Goal: Task Accomplishment & Management: Complete application form

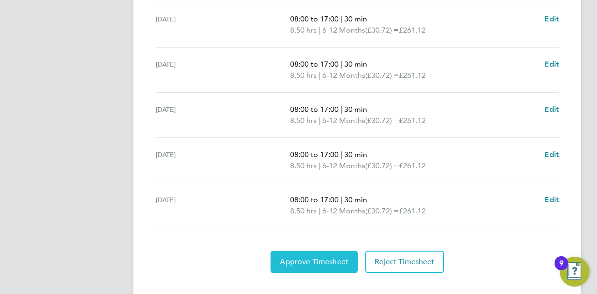
scroll to position [378, 0]
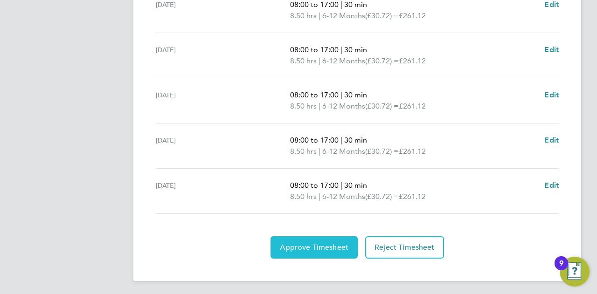
click at [310, 241] on button "Approve Timesheet" at bounding box center [314, 247] width 87 height 22
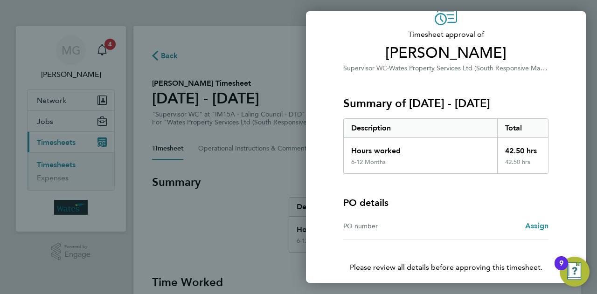
scroll to position [87, 0]
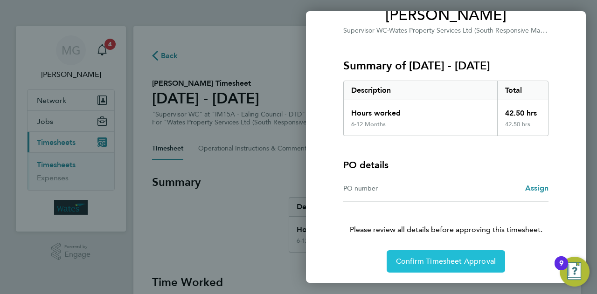
click at [454, 260] on span "Confirm Timesheet Approval" at bounding box center [446, 261] width 100 height 9
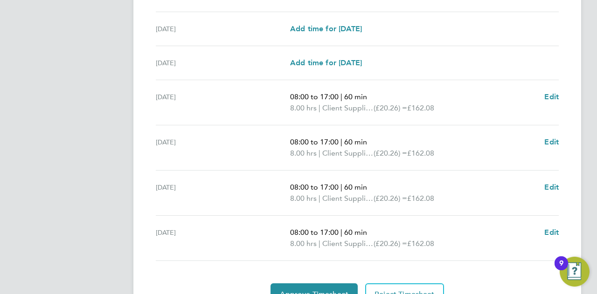
scroll to position [273, 0]
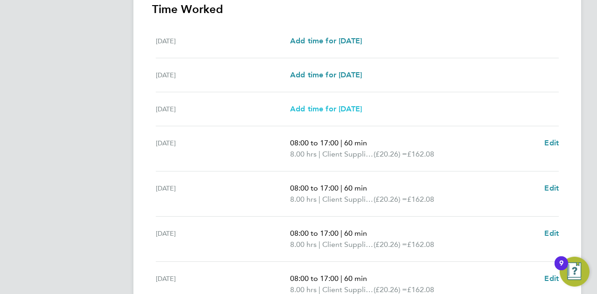
click at [342, 109] on span "Add time for [DATE]" at bounding box center [326, 108] width 72 height 9
select select "30"
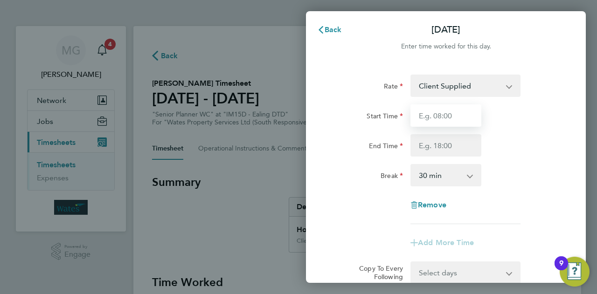
click at [440, 119] on input "Start Time" at bounding box center [445, 115] width 71 height 22
type input "08:00"
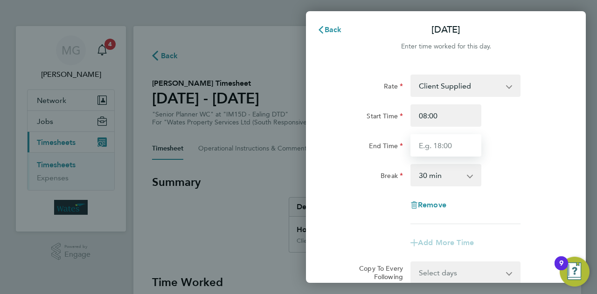
click at [444, 147] on input "End Time" at bounding box center [445, 145] width 71 height 22
type input "17:00"
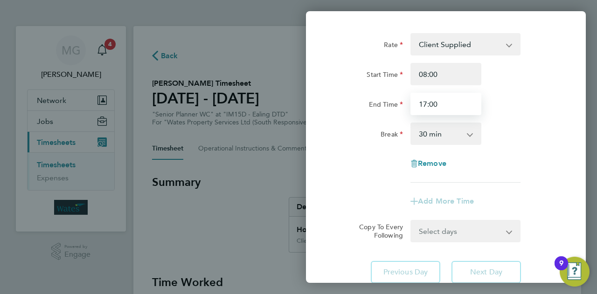
scroll to position [93, 0]
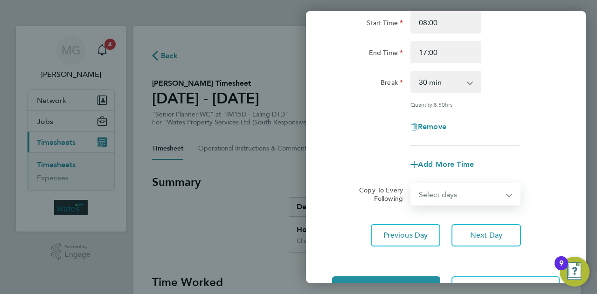
click at [470, 184] on select "Select days Day [DATE] [DATE] [DATE] [DATE]" at bounding box center [460, 194] width 98 height 21
select select "DAY"
click at [411, 184] on select "Select days Day [DATE] [DATE] [DATE] [DATE]" at bounding box center [460, 194] width 98 height 21
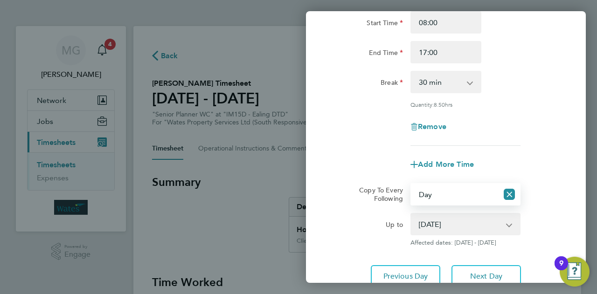
click at [506, 222] on select "[DATE] [DATE] [DATE] [DATE]" at bounding box center [459, 224] width 97 height 21
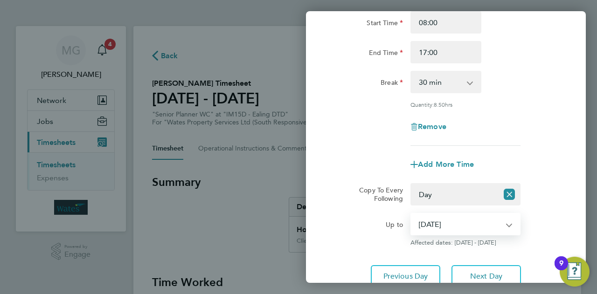
select select "[DATE]"
click at [411, 214] on select "[DATE] [DATE] [DATE] [DATE]" at bounding box center [459, 224] width 97 height 21
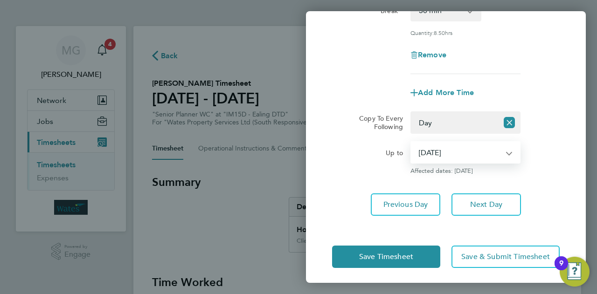
scroll to position [168, 0]
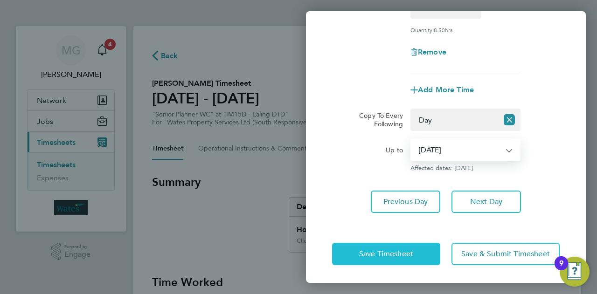
click at [394, 255] on span "Save Timesheet" at bounding box center [386, 254] width 54 height 9
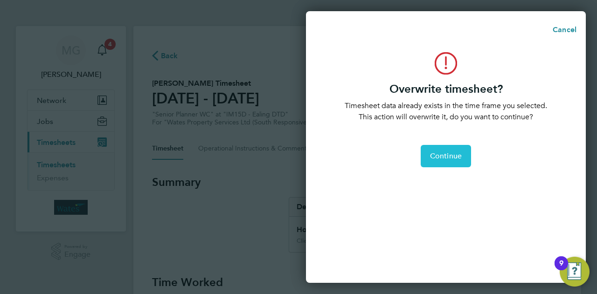
click at [452, 155] on span "Continue" at bounding box center [446, 156] width 32 height 9
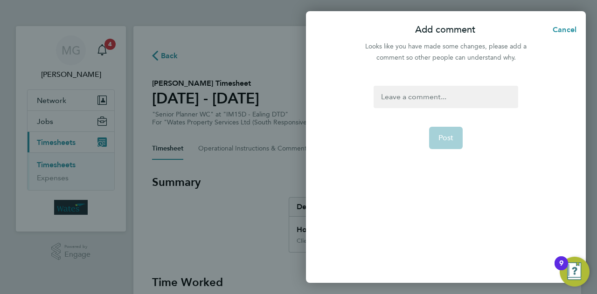
click at [455, 140] on app-form-button "Post" at bounding box center [446, 138] width 34 height 22
click at [431, 97] on div at bounding box center [446, 97] width 144 height 22
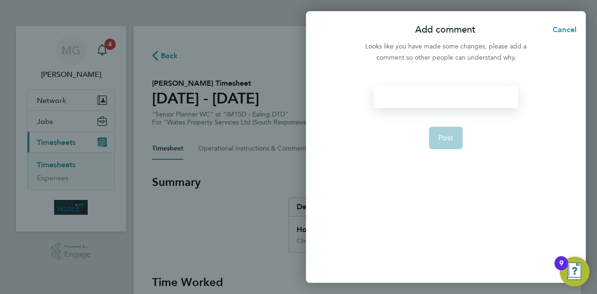
click at [409, 104] on div at bounding box center [446, 97] width 144 height 22
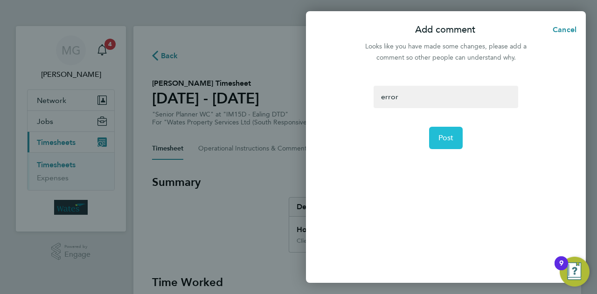
click at [448, 139] on span "Post" at bounding box center [445, 137] width 15 height 9
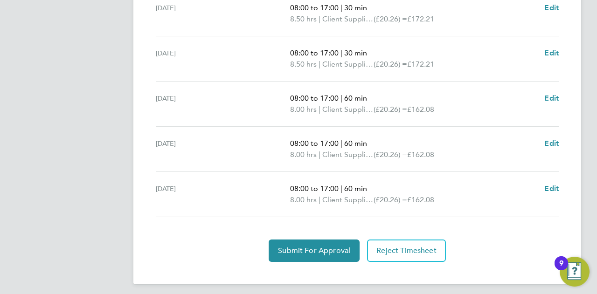
scroll to position [378, 0]
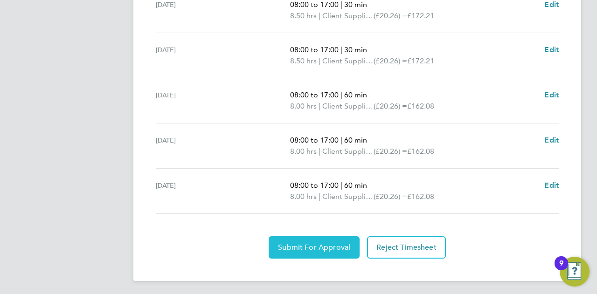
click at [319, 245] on span "Submit For Approval" at bounding box center [314, 247] width 72 height 9
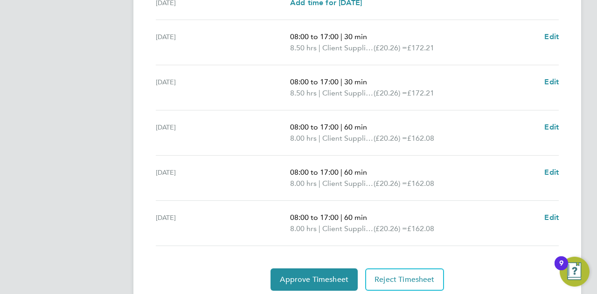
scroll to position [331, 0]
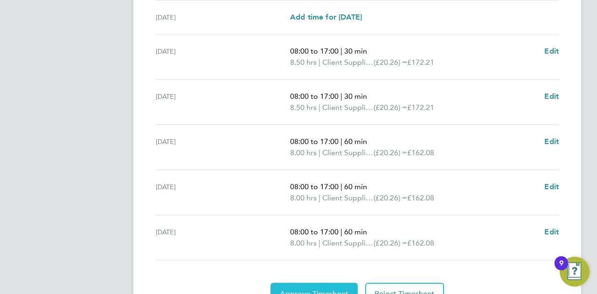
click at [320, 287] on button "Approve Timesheet" at bounding box center [314, 294] width 87 height 22
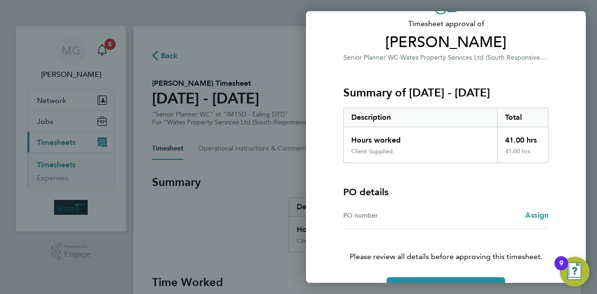
scroll to position [87, 0]
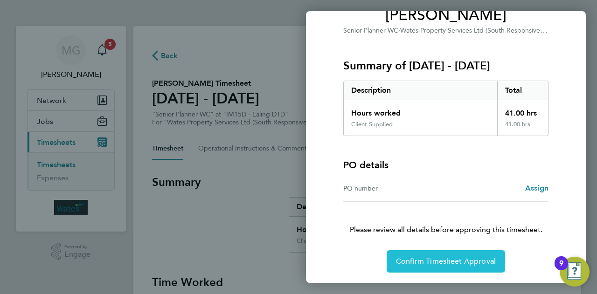
click at [441, 256] on button "Confirm Timesheet Approval" at bounding box center [446, 261] width 118 height 22
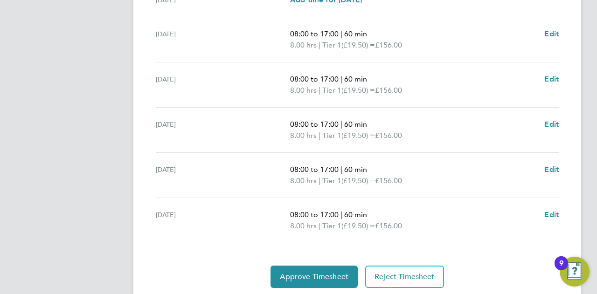
scroll to position [378, 0]
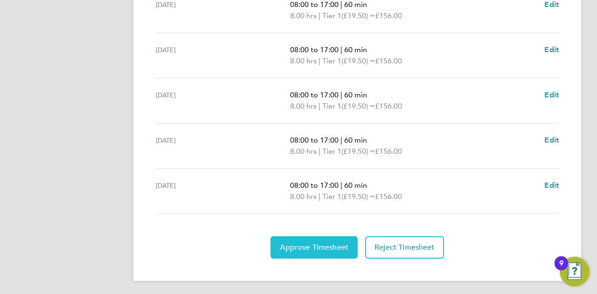
click at [322, 246] on span "Approve Timesheet" at bounding box center [314, 247] width 69 height 9
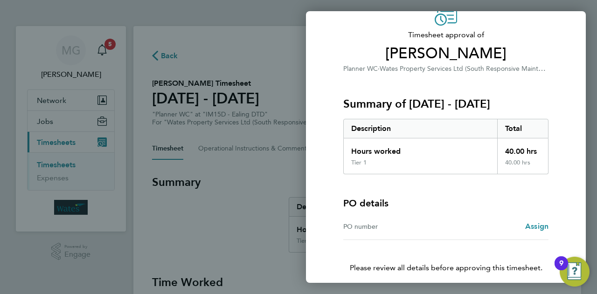
scroll to position [87, 0]
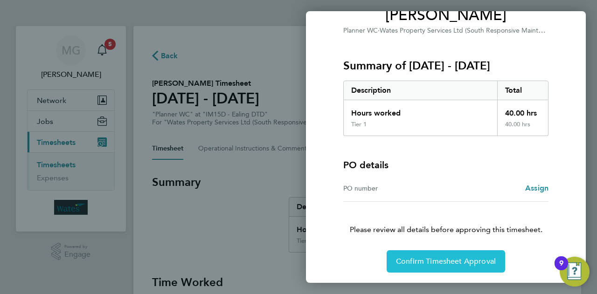
click at [446, 257] on span "Confirm Timesheet Approval" at bounding box center [446, 261] width 100 height 9
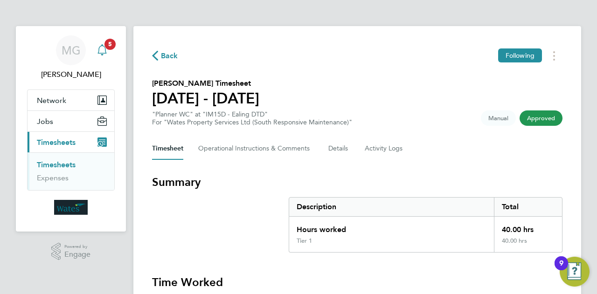
click at [98, 53] on icon "Main navigation" at bounding box center [101, 48] width 9 height 9
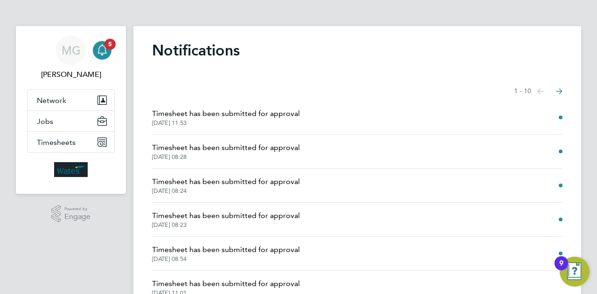
click at [267, 117] on span "Timesheet has been submitted for approval" at bounding box center [226, 113] width 148 height 11
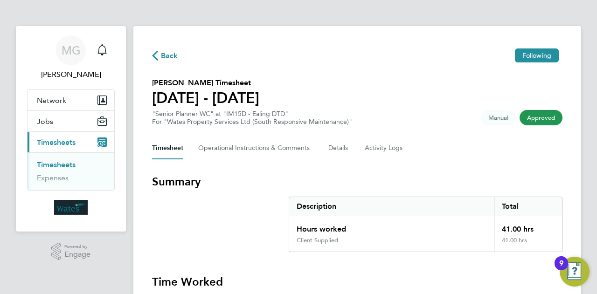
click at [118, 257] on div ".st0{fill:#C0C1C2;} Powered by Engage" at bounding box center [71, 252] width 110 height 40
